Goal: Information Seeking & Learning: Learn about a topic

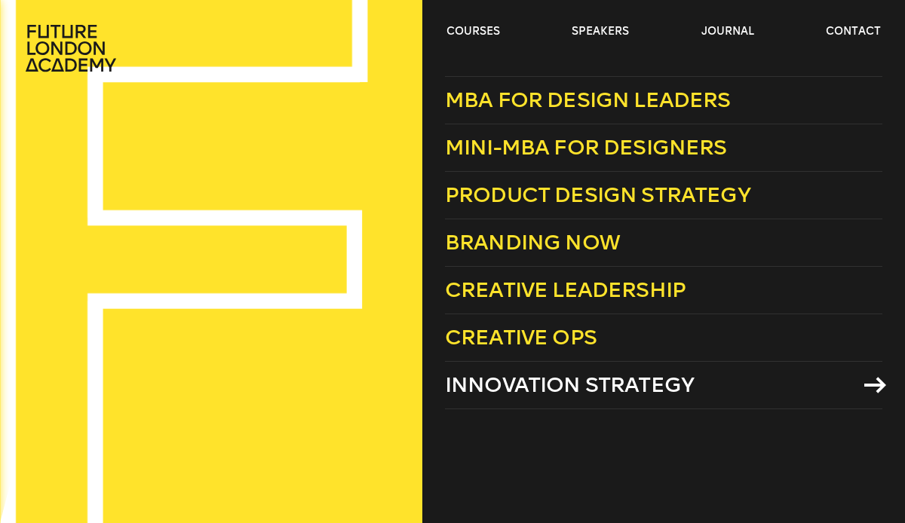
click at [533, 387] on span "Innovation Strategy" at bounding box center [569, 385] width 249 height 25
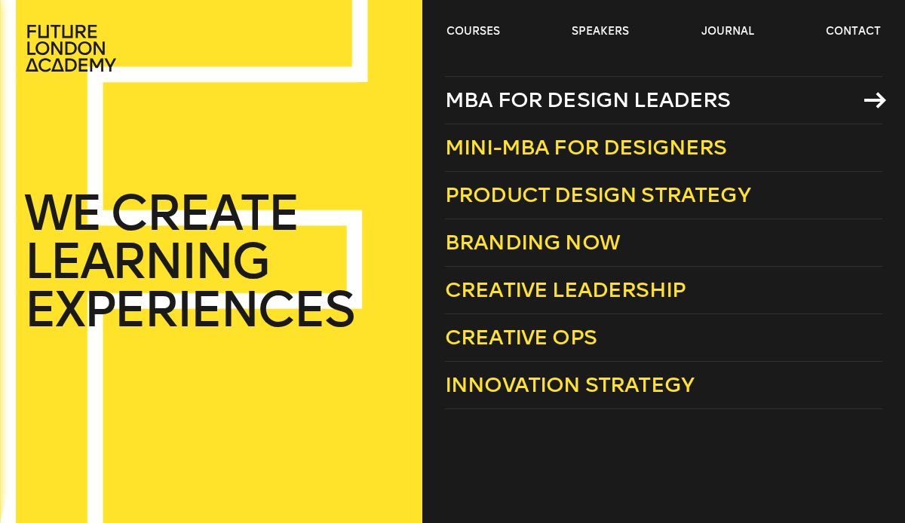
click at [551, 103] on span "MBA for Design Leaders" at bounding box center [588, 100] width 286 height 25
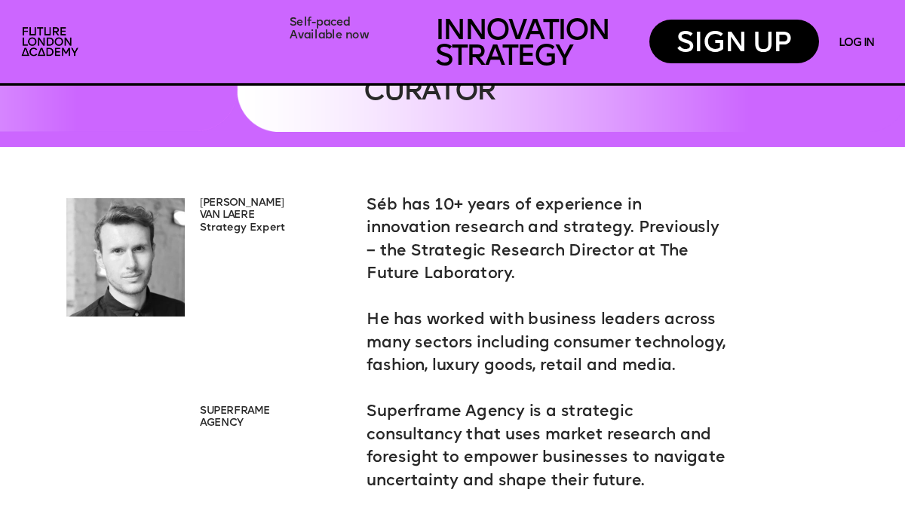
scroll to position [2750, 0]
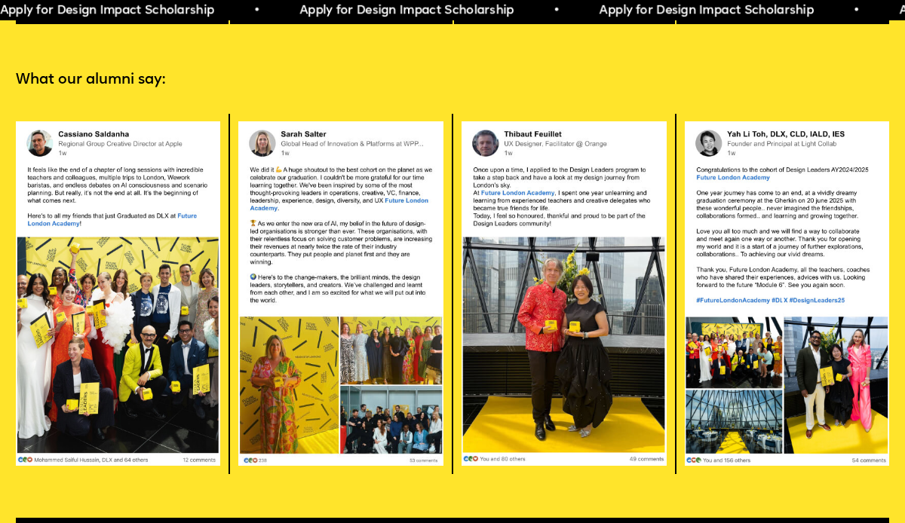
scroll to position [2469, 0]
